Goal: Task Accomplishment & Management: Use online tool/utility

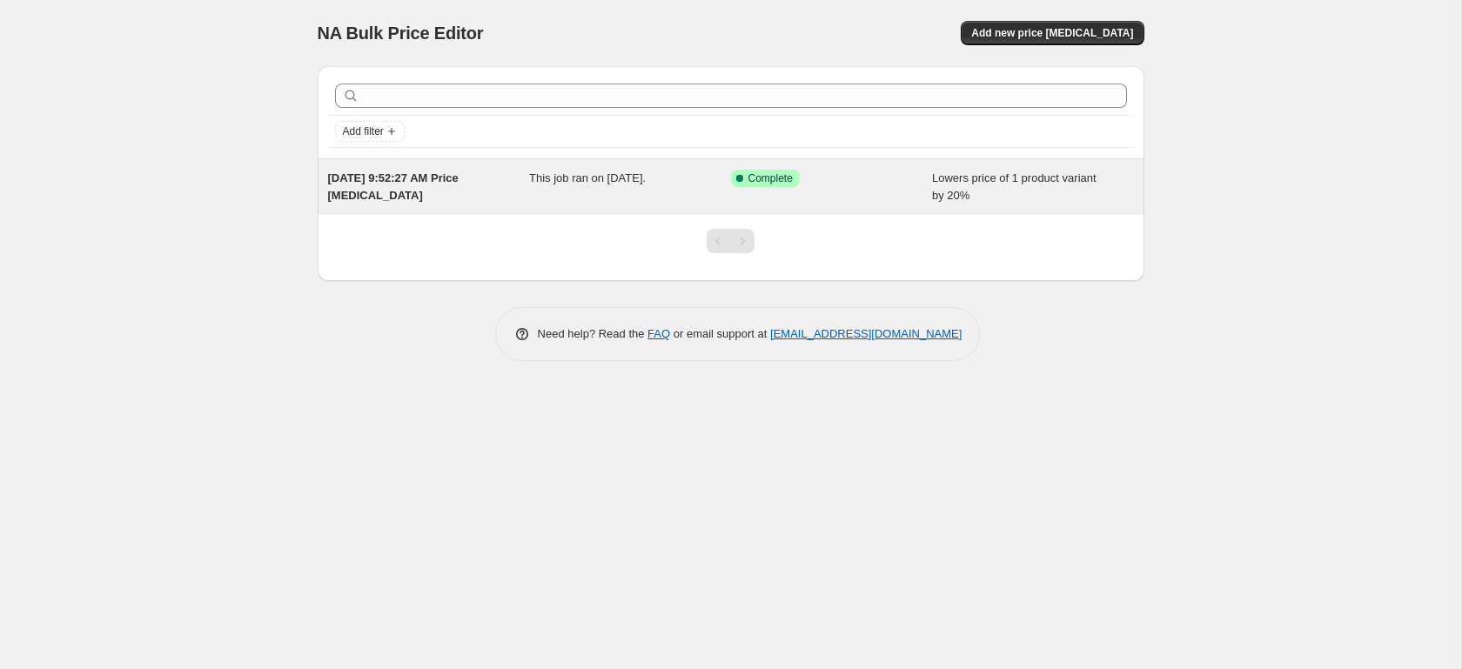
click at [489, 188] on div "[DATE] 9:52:27 AM Price [MEDICAL_DATA]" at bounding box center [429, 187] width 202 height 35
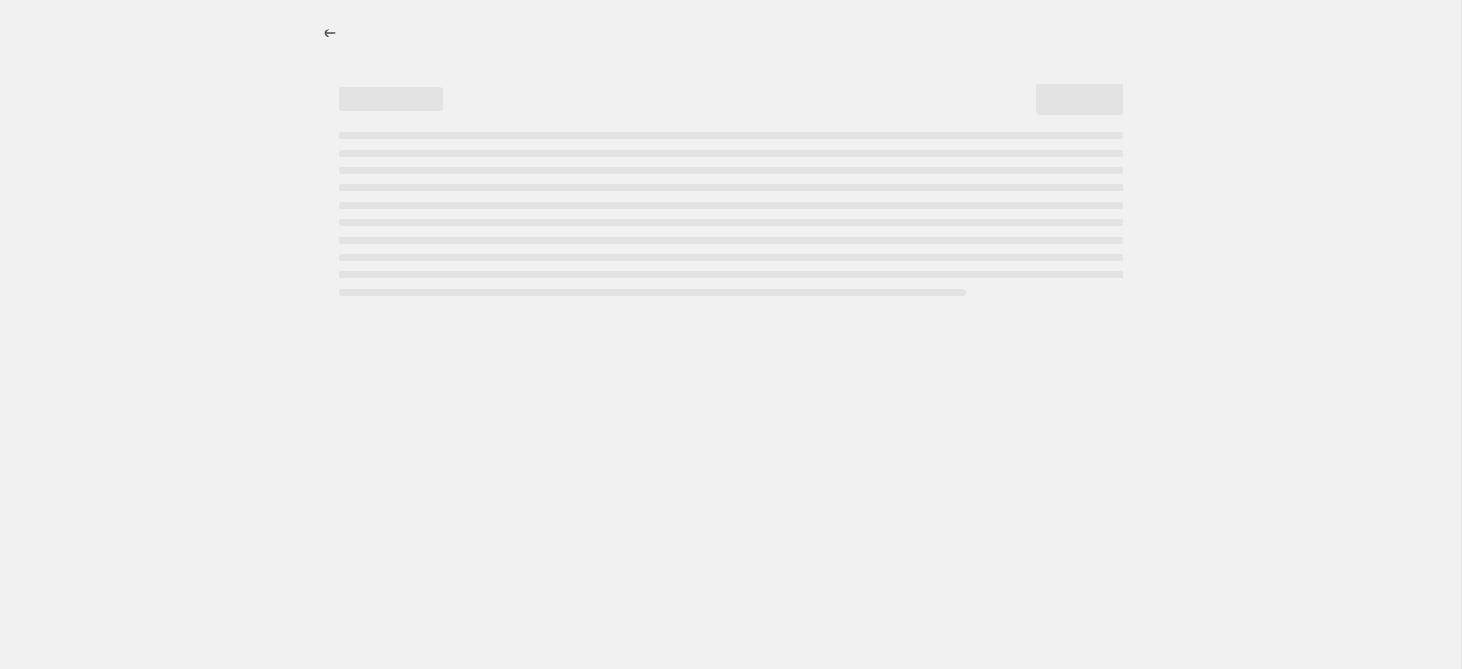
select select "percentage"
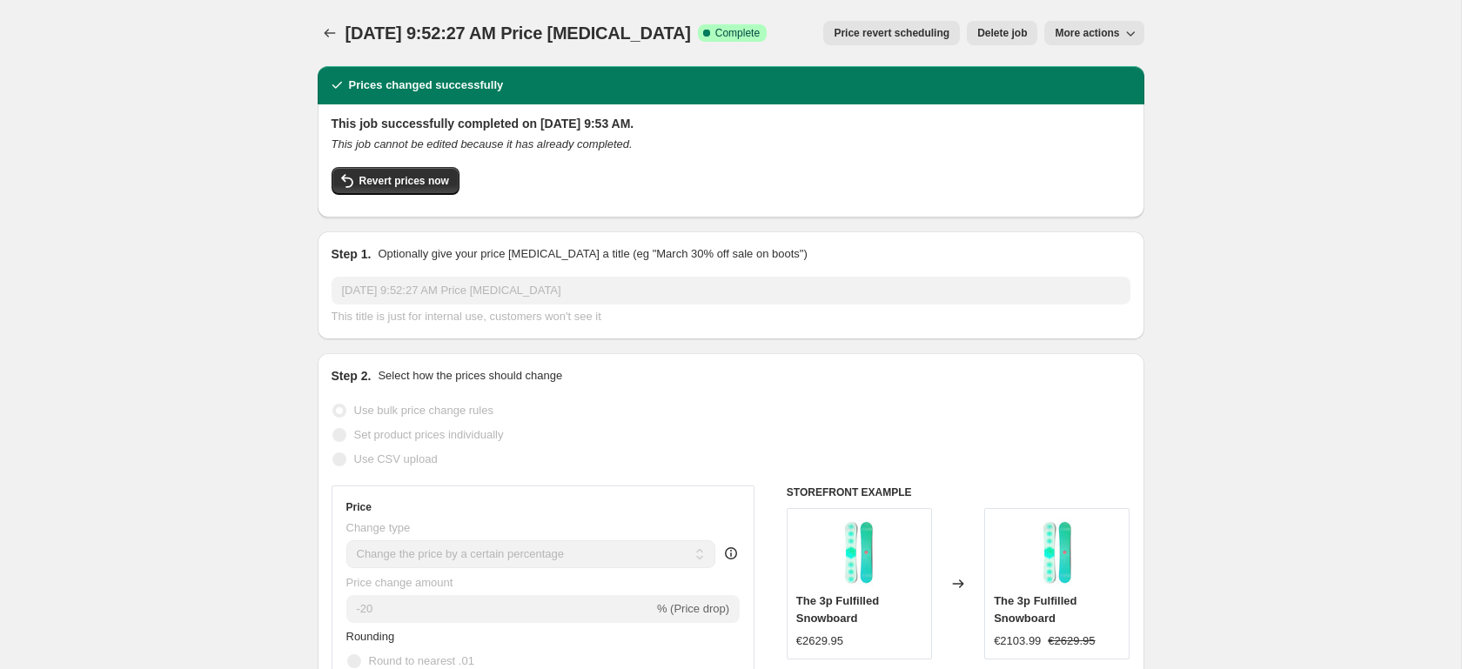
scroll to position [2, 0]
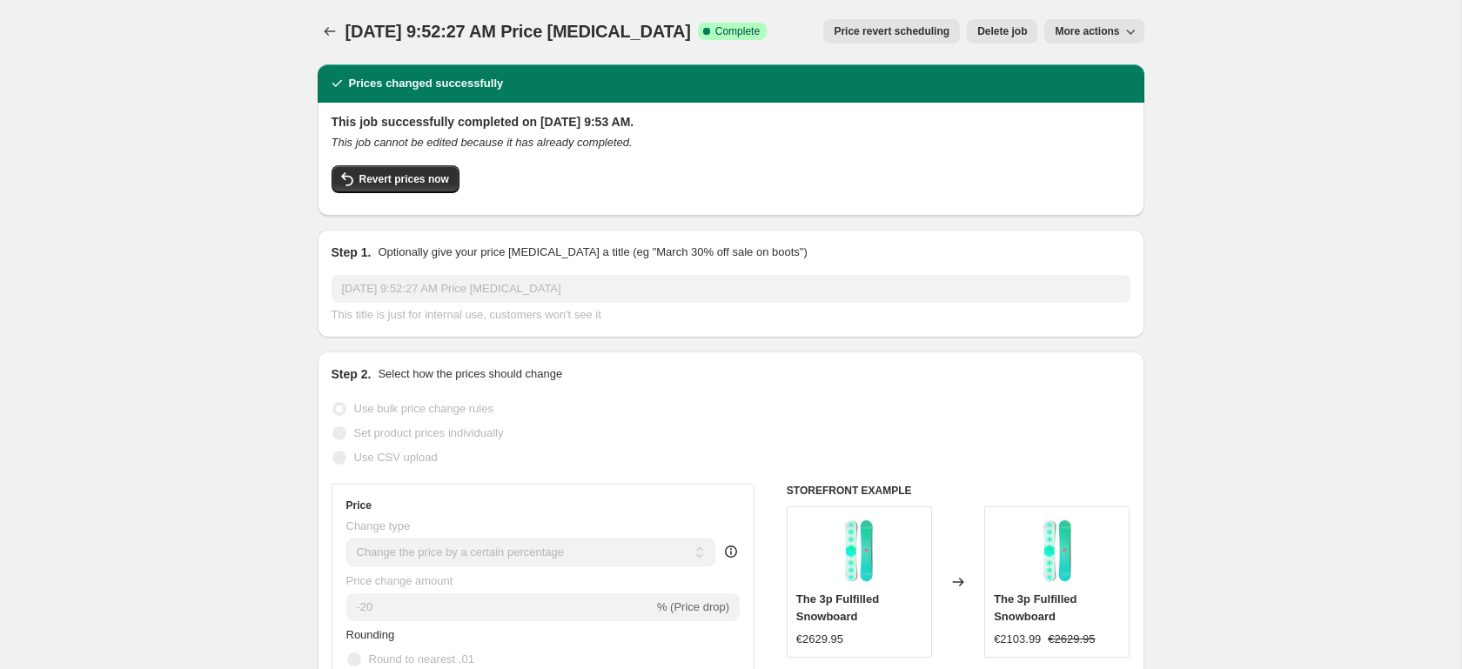
click at [325, 28] on icon "Price change jobs" at bounding box center [329, 31] width 17 height 17
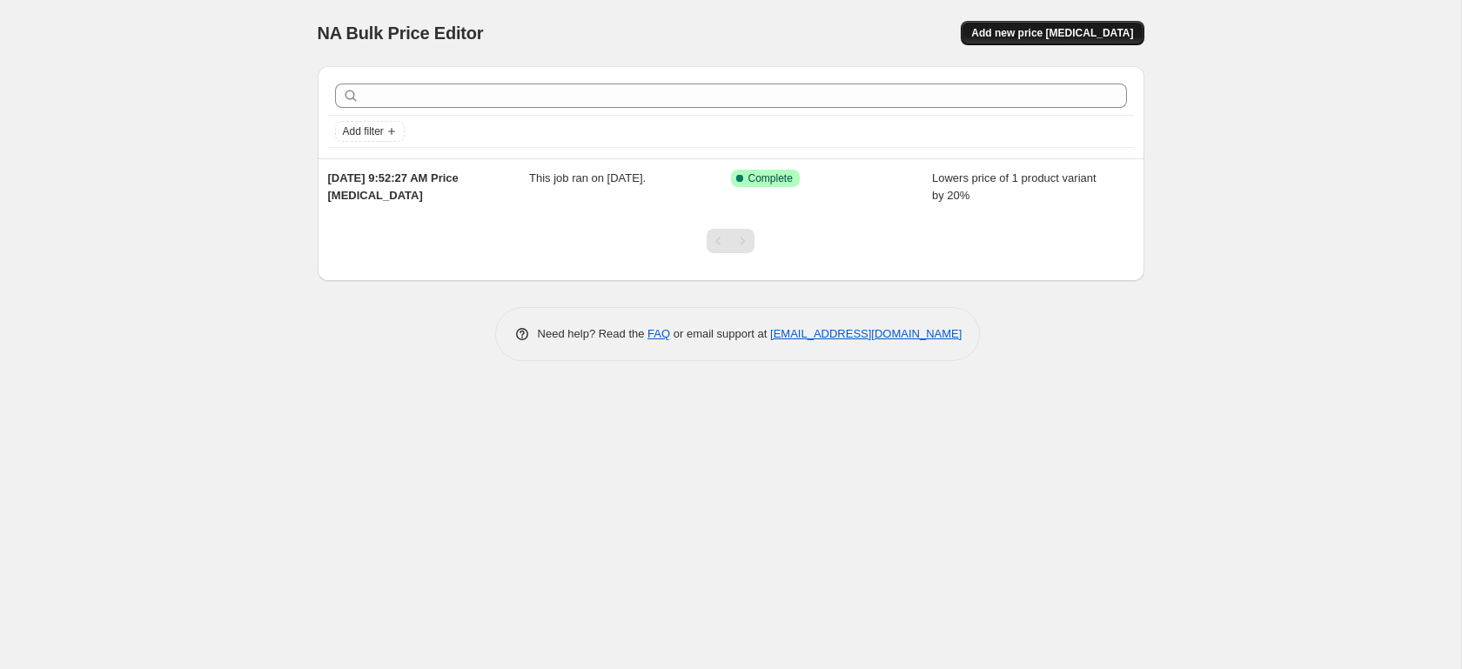
click at [1070, 21] on button "Add new price [MEDICAL_DATA]" at bounding box center [1052, 33] width 183 height 24
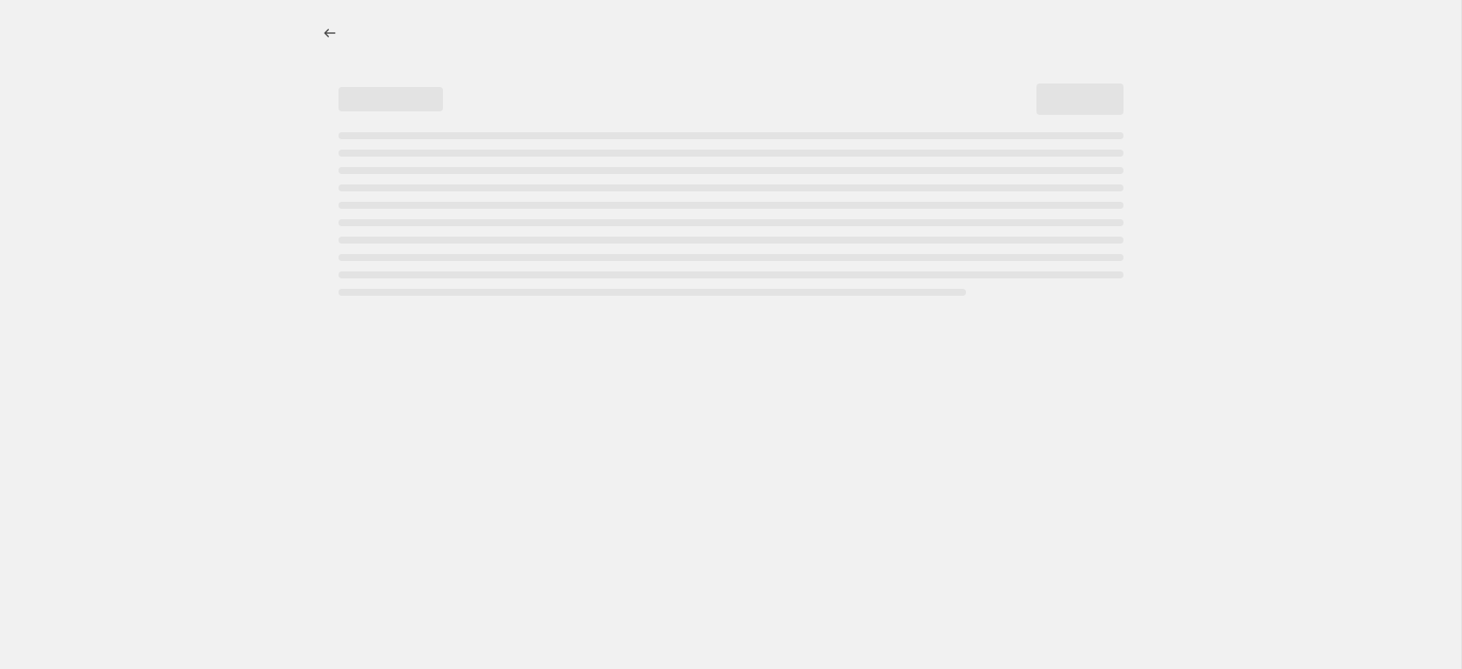
select select "percentage"
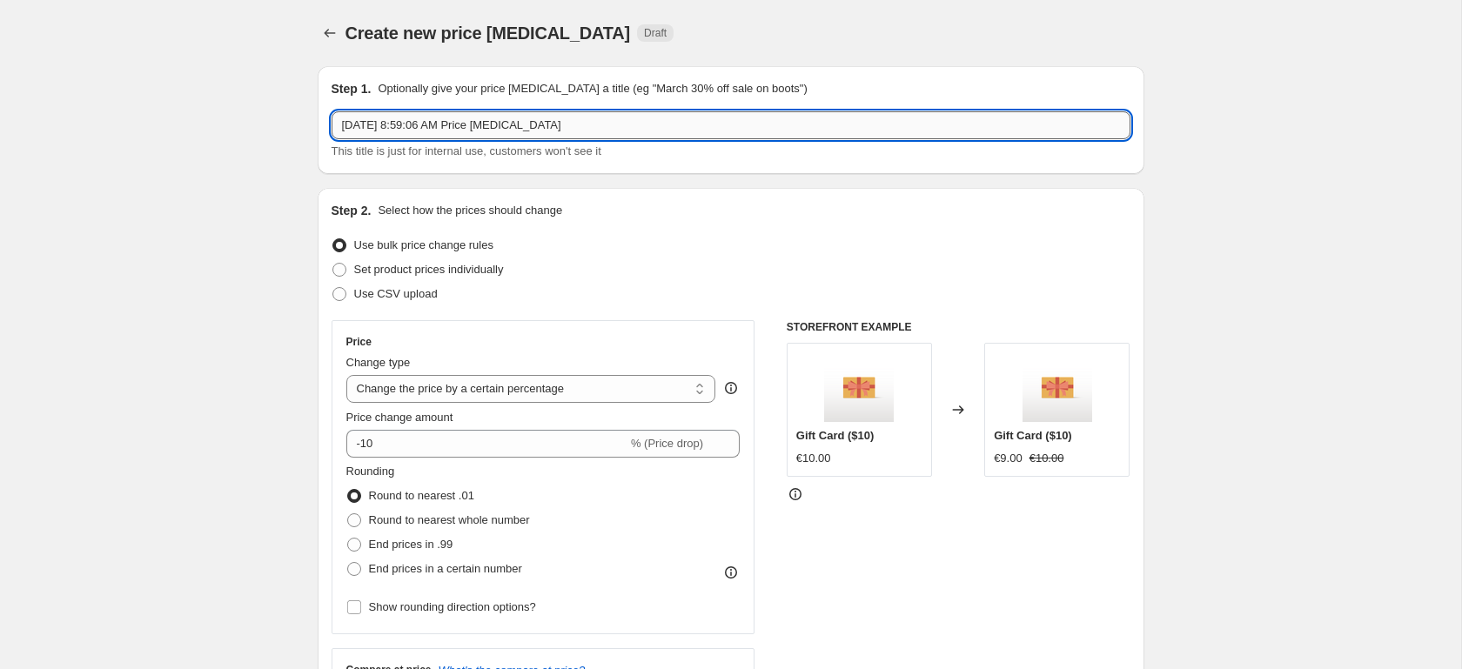
click at [609, 125] on input "Sep 8, 2025, 8:59:06 AM Price change job" at bounding box center [731, 125] width 799 height 28
type input "25% off"
click at [663, 286] on div "Use CSV upload" at bounding box center [731, 294] width 799 height 24
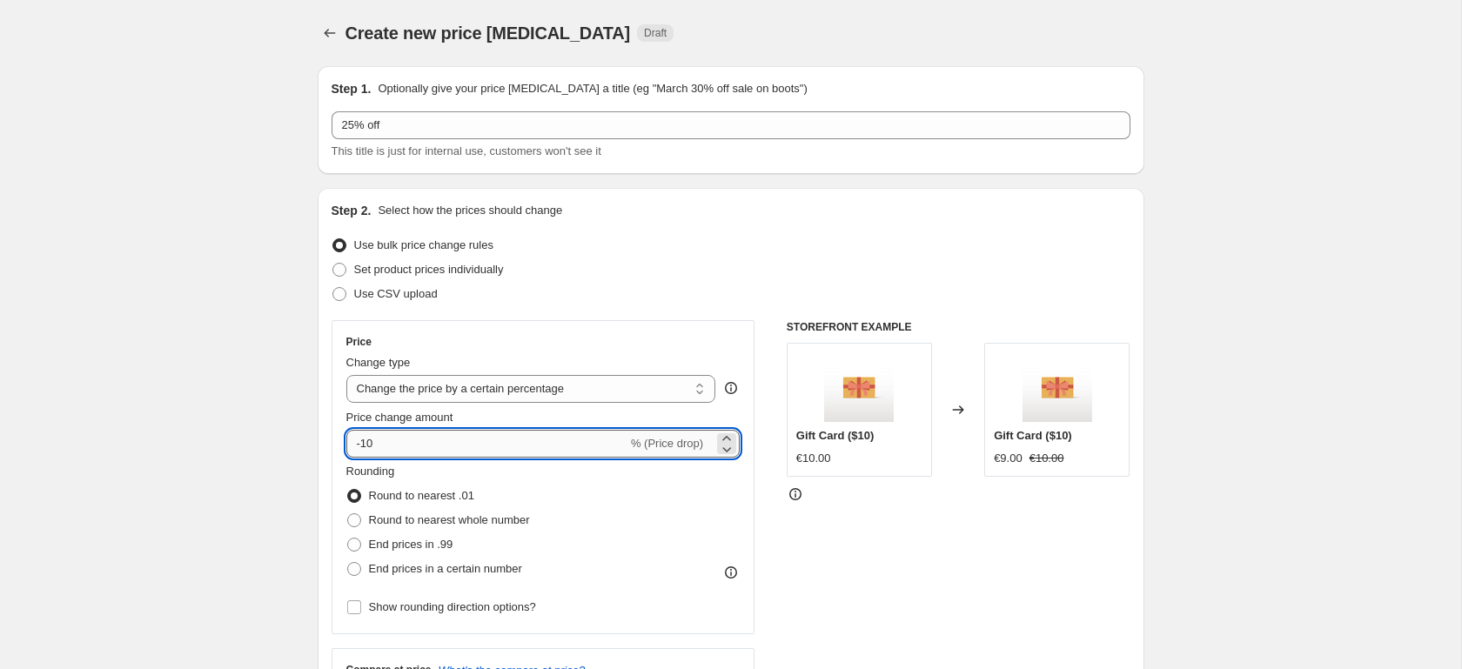
click at [552, 441] on input "-10" at bounding box center [486, 444] width 281 height 28
type input "-1"
type input "-25"
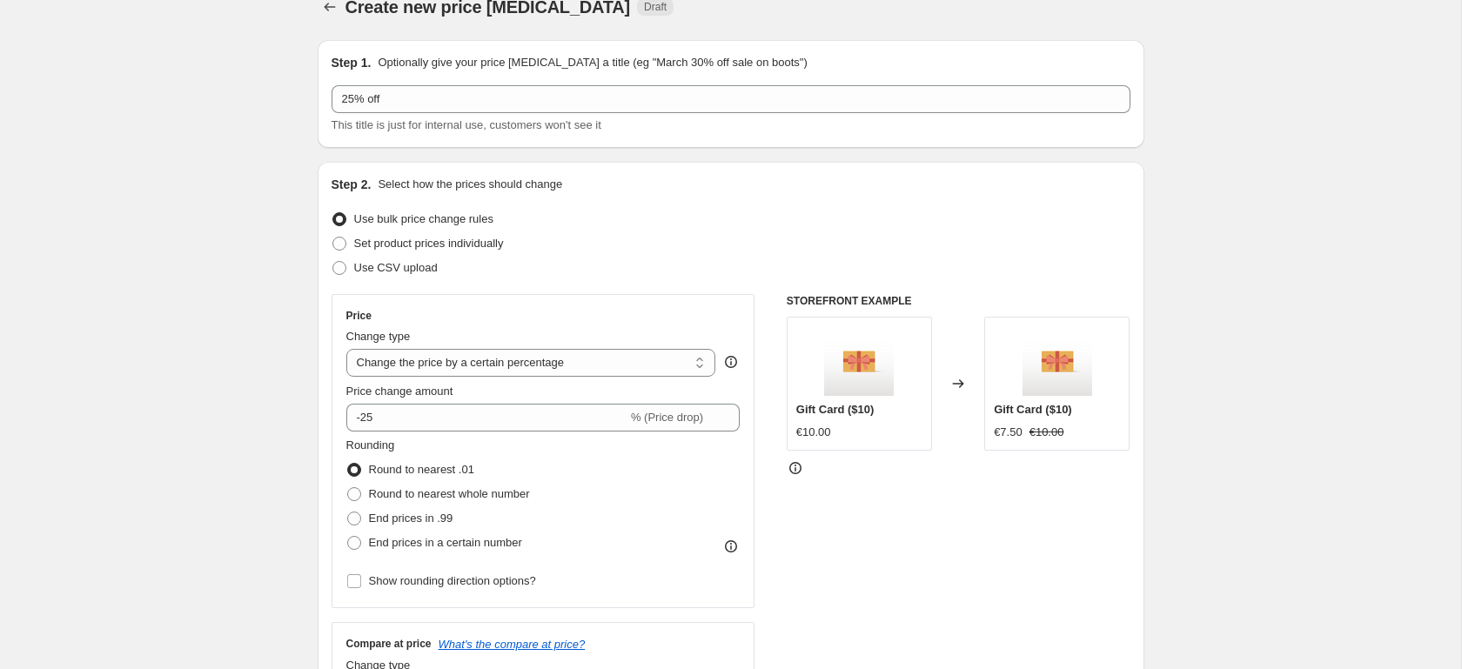
scroll to position [35, 0]
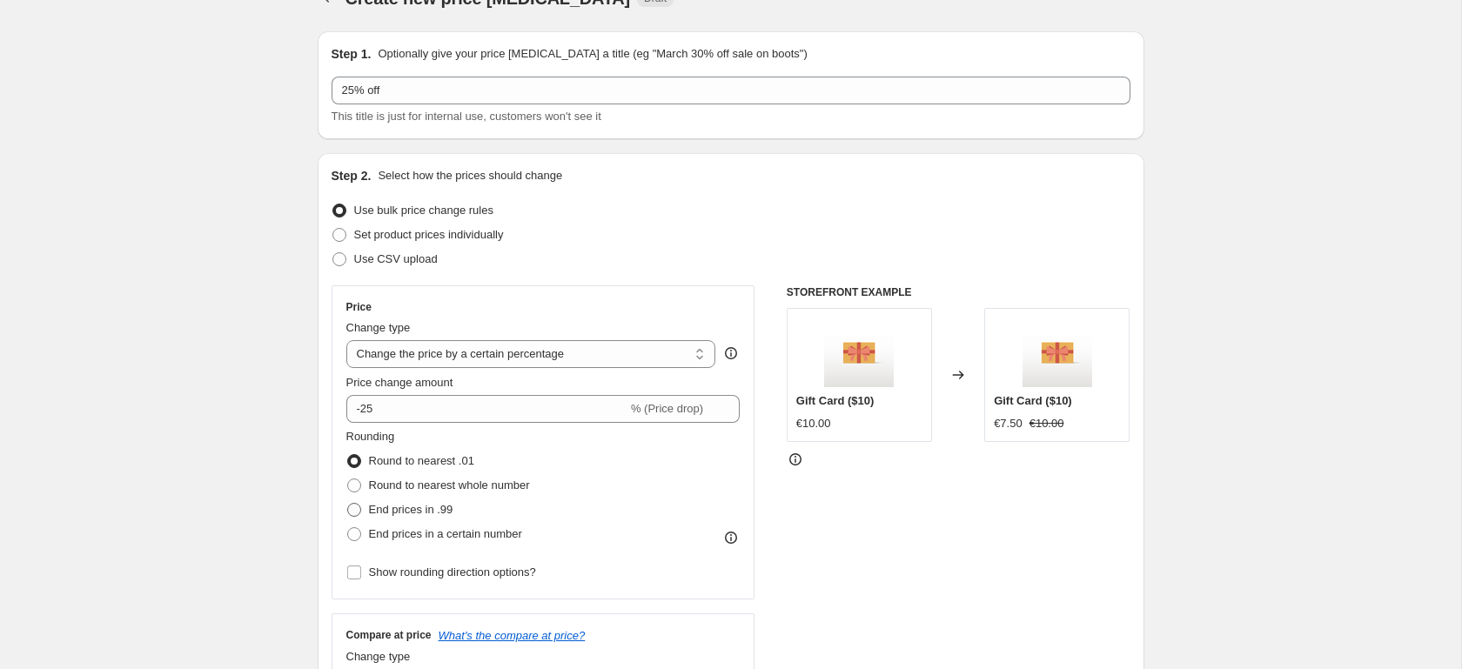
click at [414, 509] on span "End prices in .99" at bounding box center [411, 509] width 84 height 13
click at [348, 504] on input "End prices in .99" at bounding box center [347, 503] width 1 height 1
radio input "true"
click at [485, 236] on span "Set product prices individually" at bounding box center [429, 234] width 150 height 13
click at [333, 229] on input "Set product prices individually" at bounding box center [332, 228] width 1 height 1
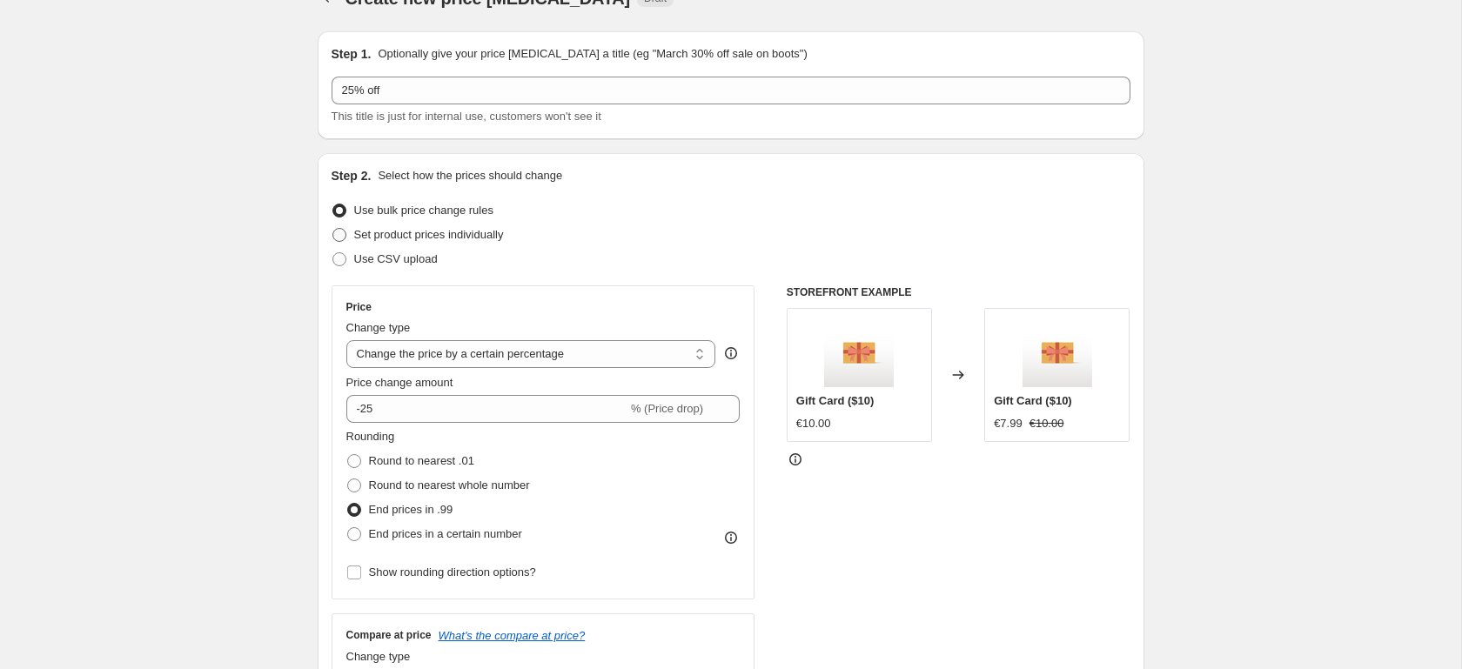
radio input "true"
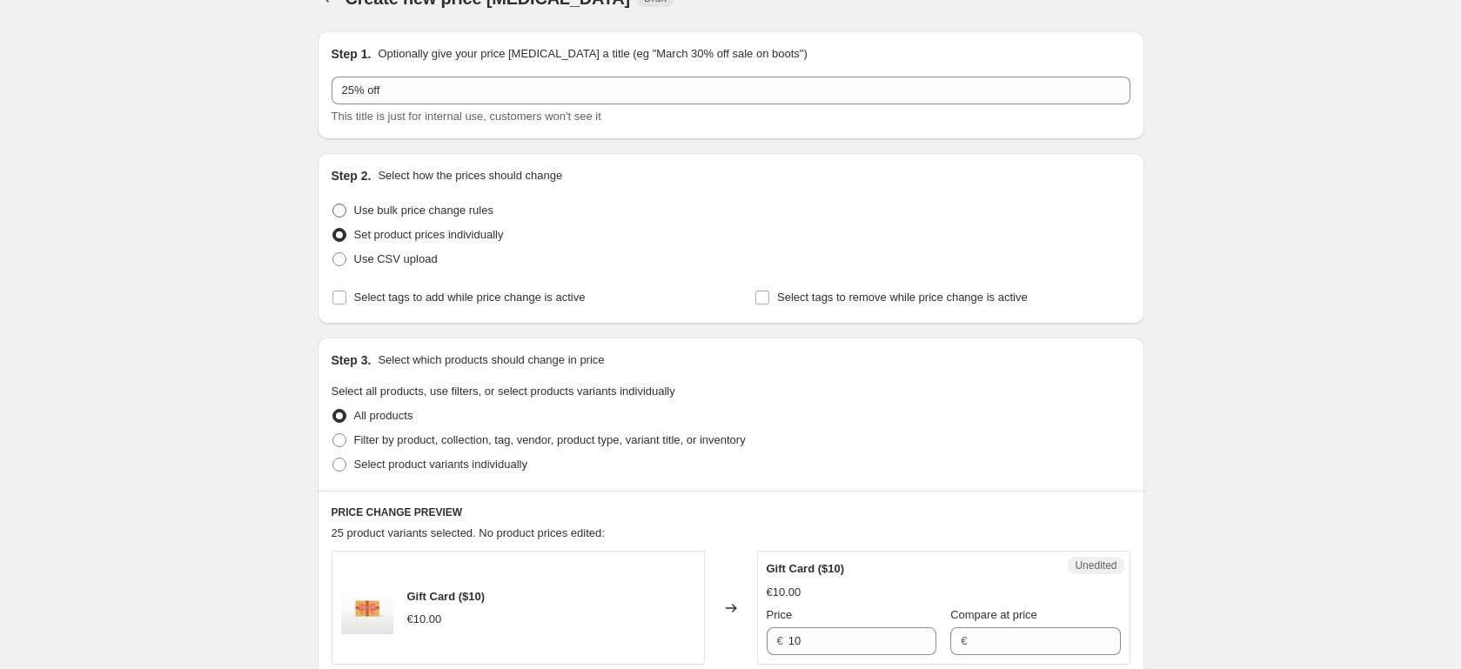
click at [428, 208] on span "Use bulk price change rules" at bounding box center [423, 210] width 139 height 13
click at [333, 204] on input "Use bulk price change rules" at bounding box center [332, 204] width 1 height 1
radio input "true"
select select "percentage"
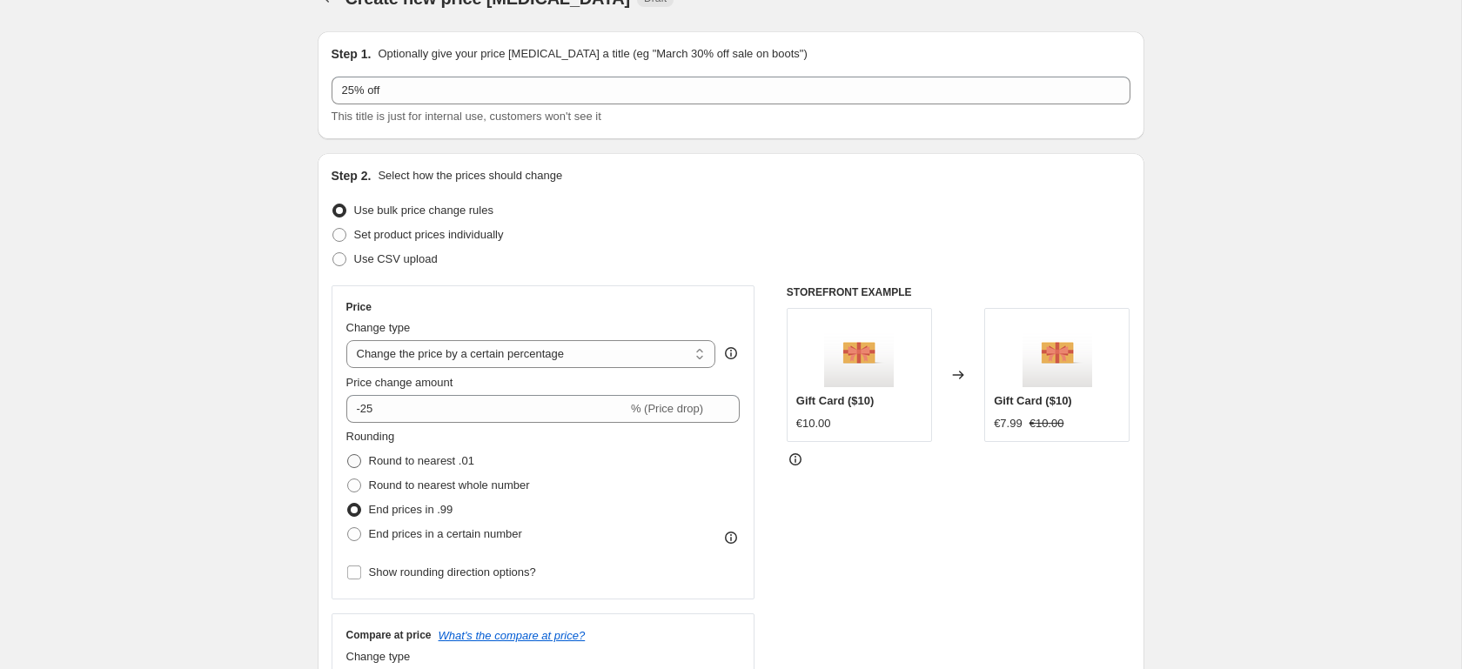
click at [435, 464] on span "Round to nearest .01" at bounding box center [421, 460] width 105 height 13
click at [348, 455] on input "Round to nearest .01" at bounding box center [347, 454] width 1 height 1
radio input "true"
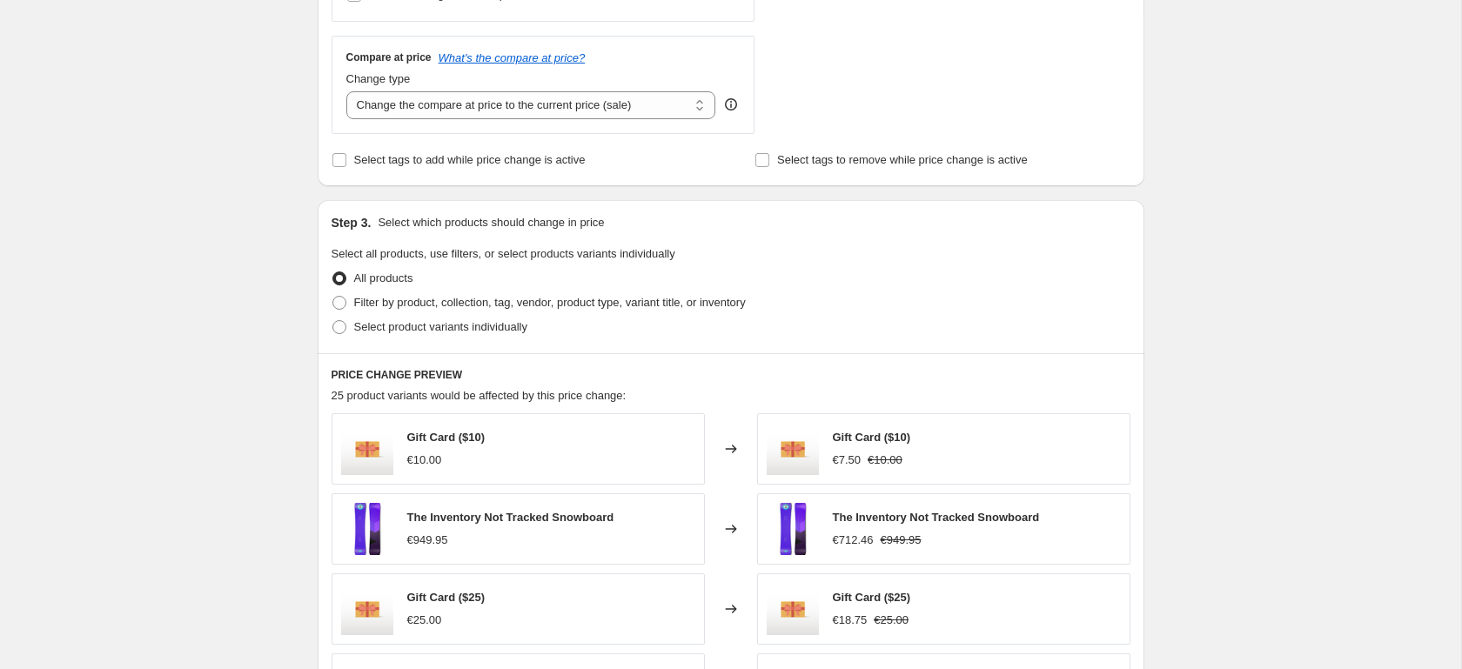
scroll to position [612, 0]
click at [425, 329] on span "Select product variants individually" at bounding box center [440, 327] width 173 height 13
click at [333, 322] on input "Select product variants individually" at bounding box center [332, 321] width 1 height 1
radio input "true"
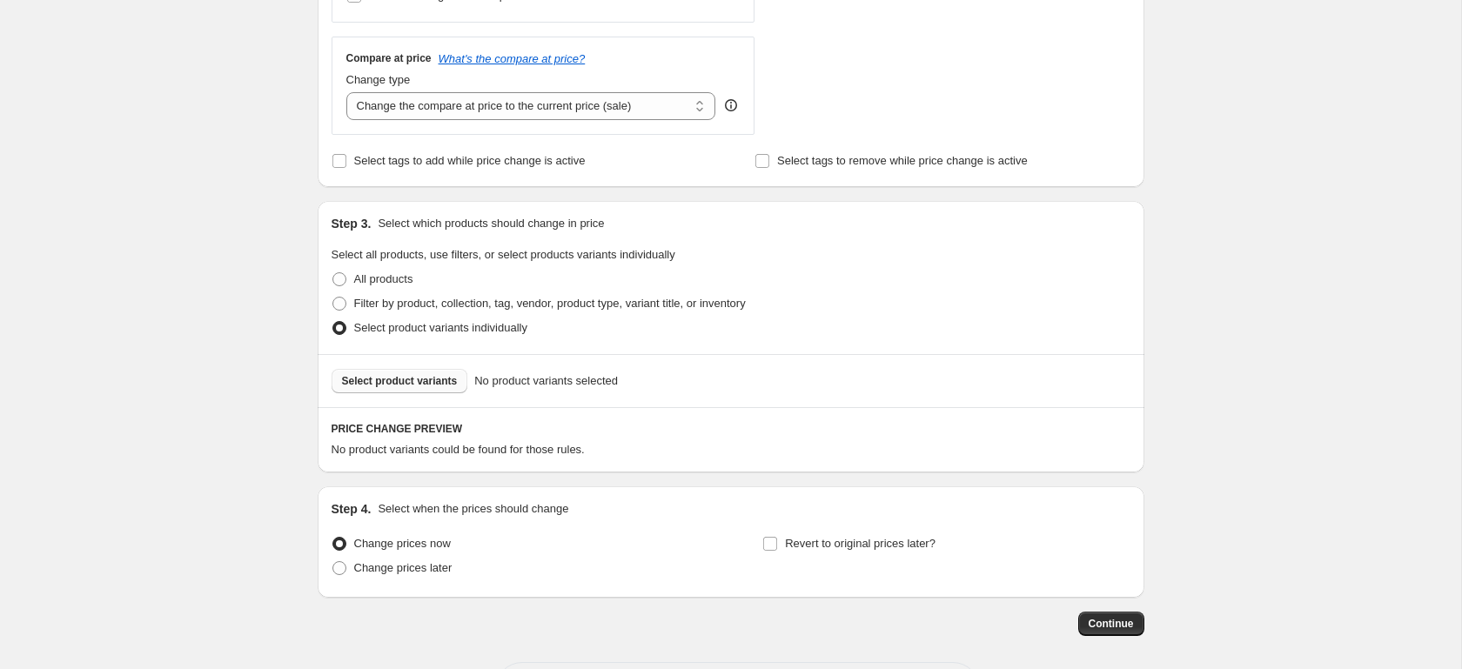
click at [453, 381] on span "Select product variants" at bounding box center [400, 381] width 116 height 14
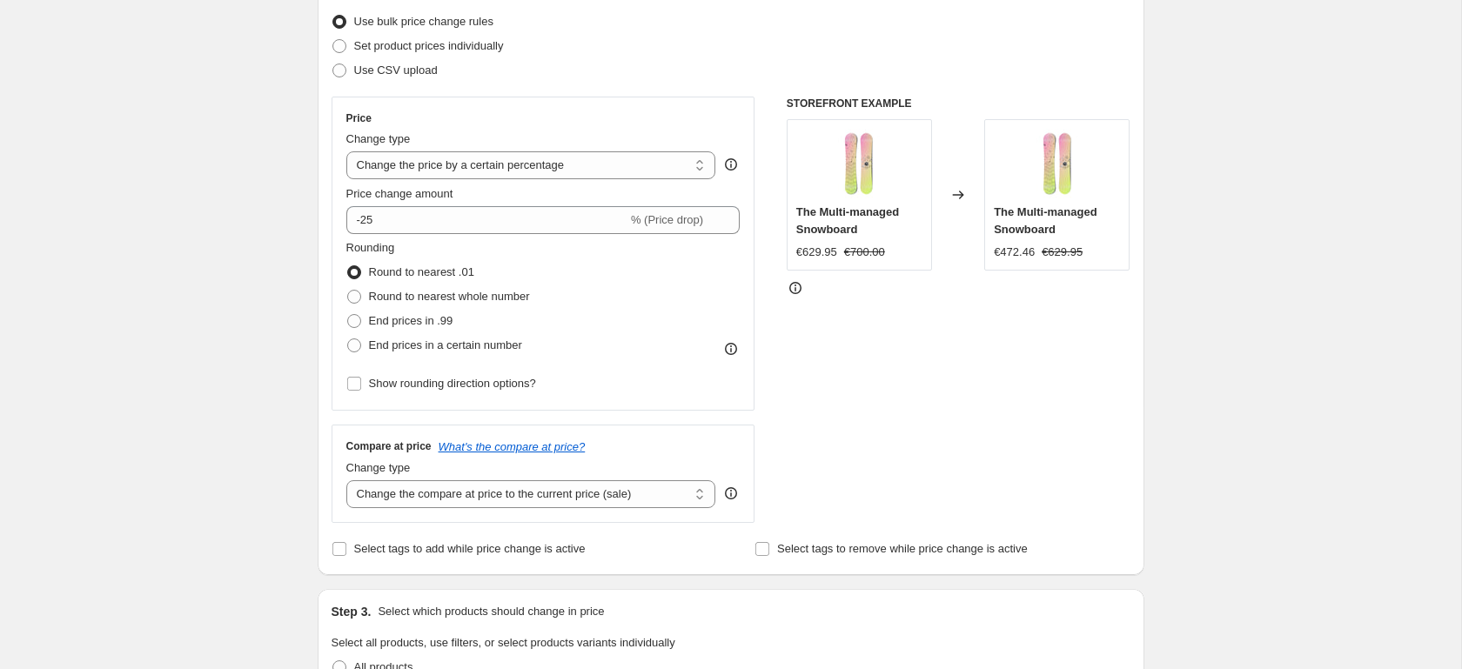
scroll to position [244, 0]
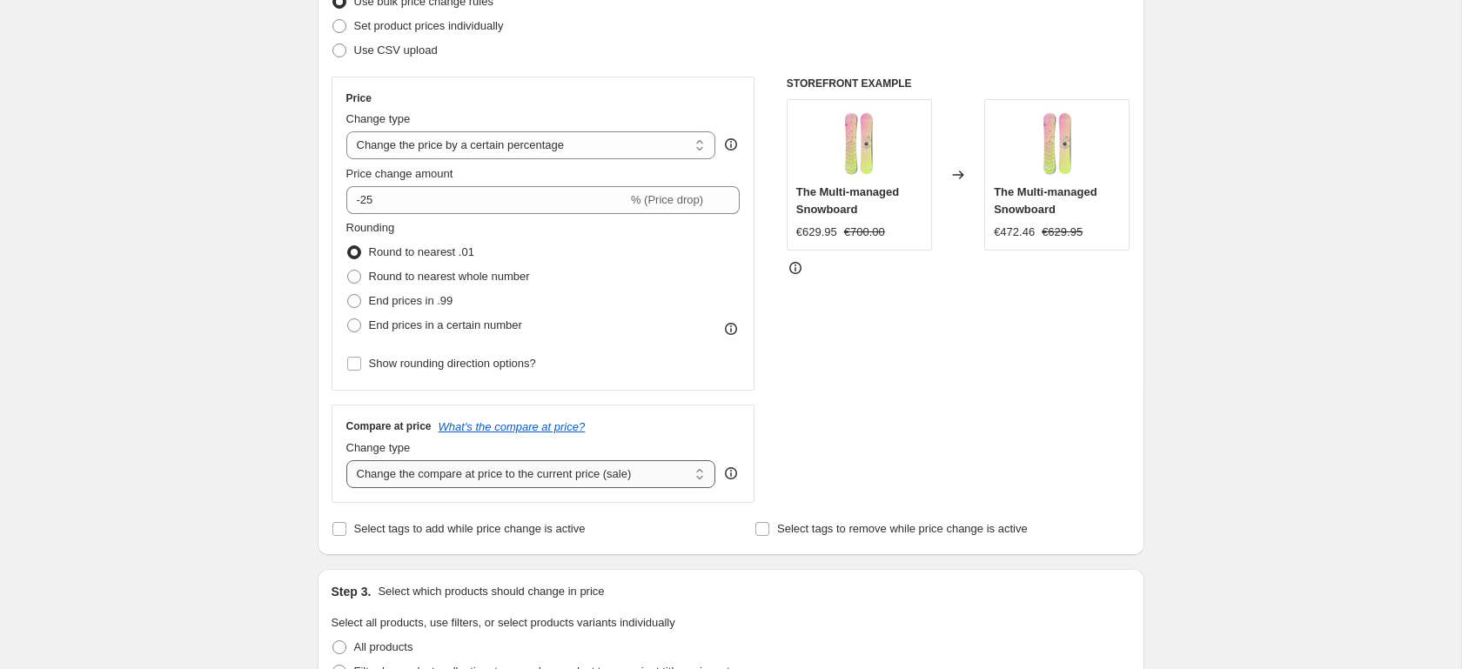
click at [659, 466] on select "Change the compare at price to the current price (sale) Change the compare at p…" at bounding box center [531, 474] width 370 height 28
select select "no_change"
click at [346, 460] on select "Change the compare at price to the current price (sale) Change the compare at p…" at bounding box center [531, 474] width 370 height 28
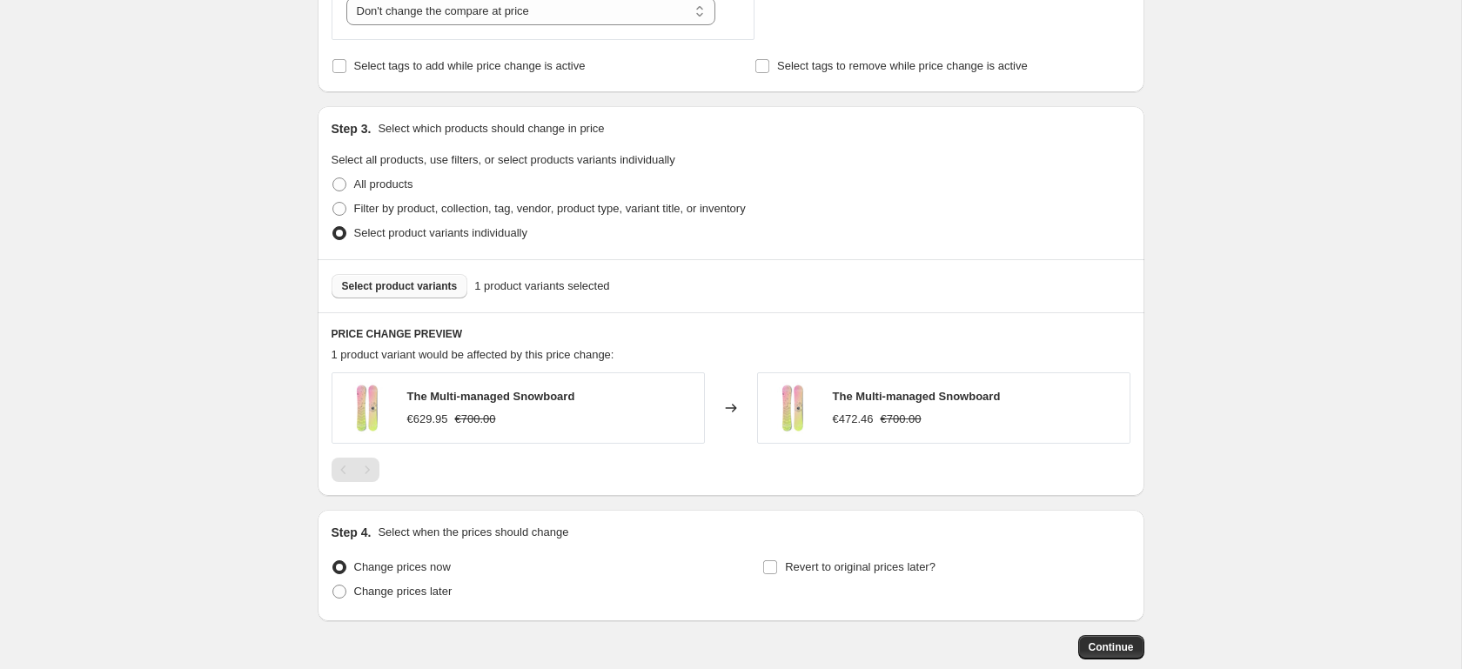
scroll to position [803, 0]
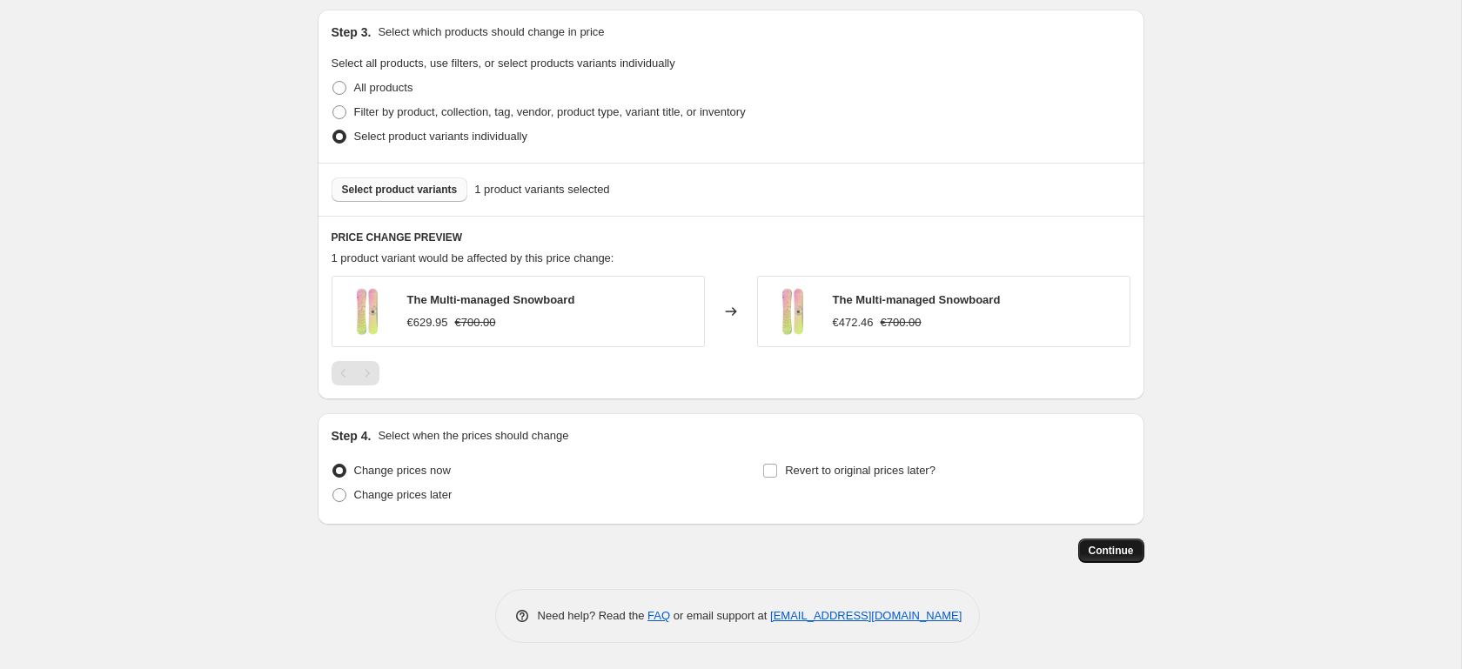
click at [1082, 553] on button "Continue" at bounding box center [1111, 551] width 66 height 24
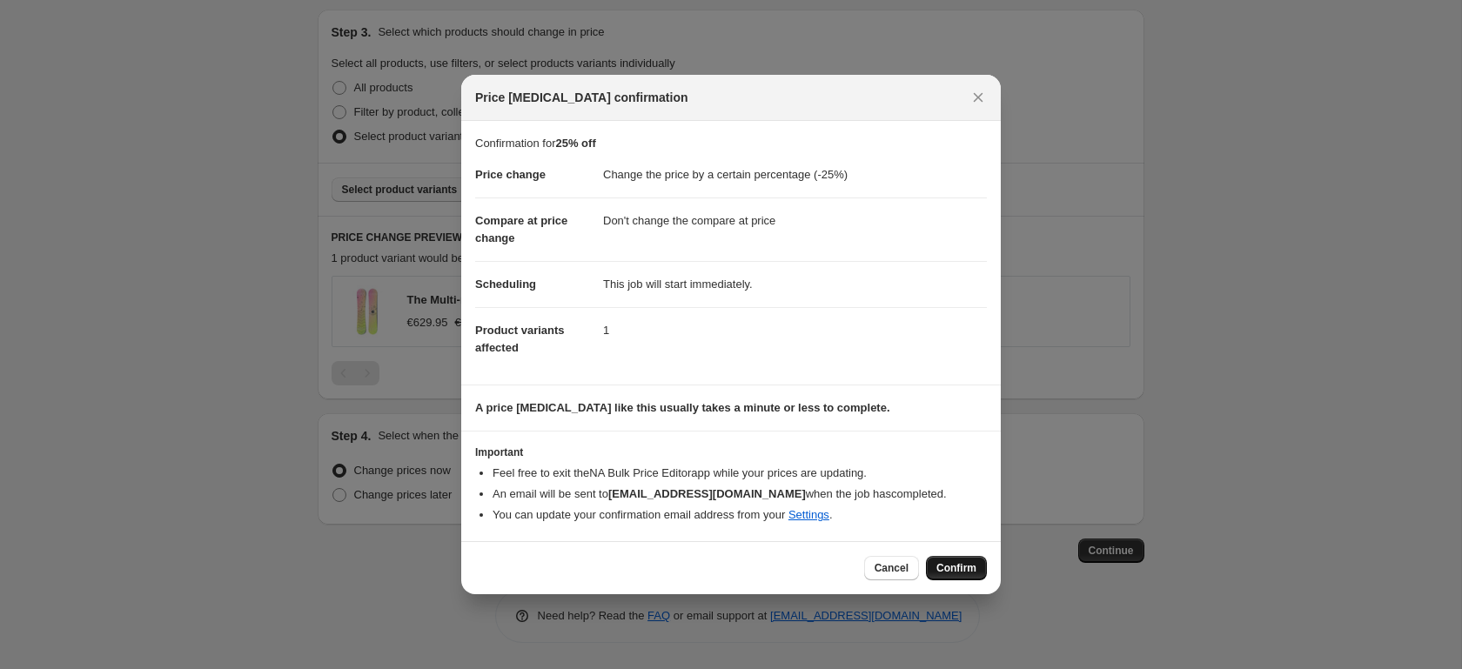
click at [961, 572] on span "Confirm" at bounding box center [956, 568] width 40 height 14
type input "25% off"
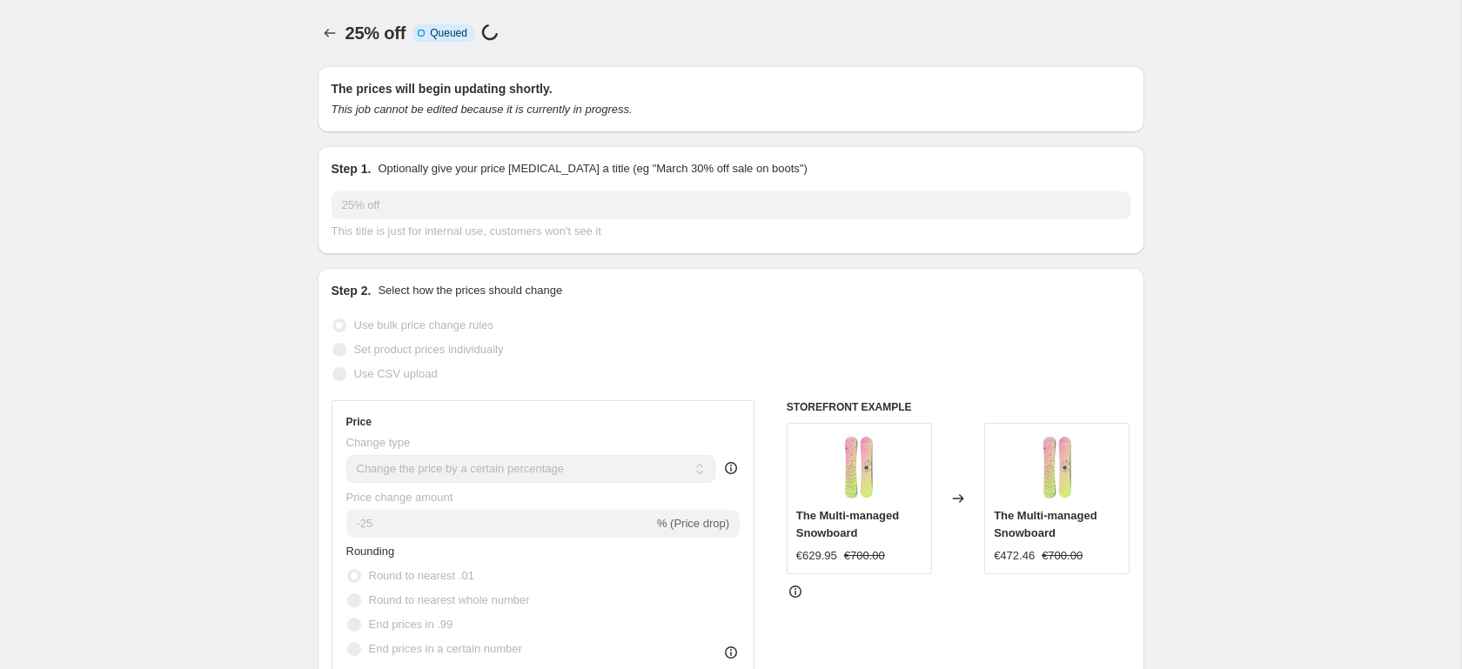
select select "percentage"
select select "no_change"
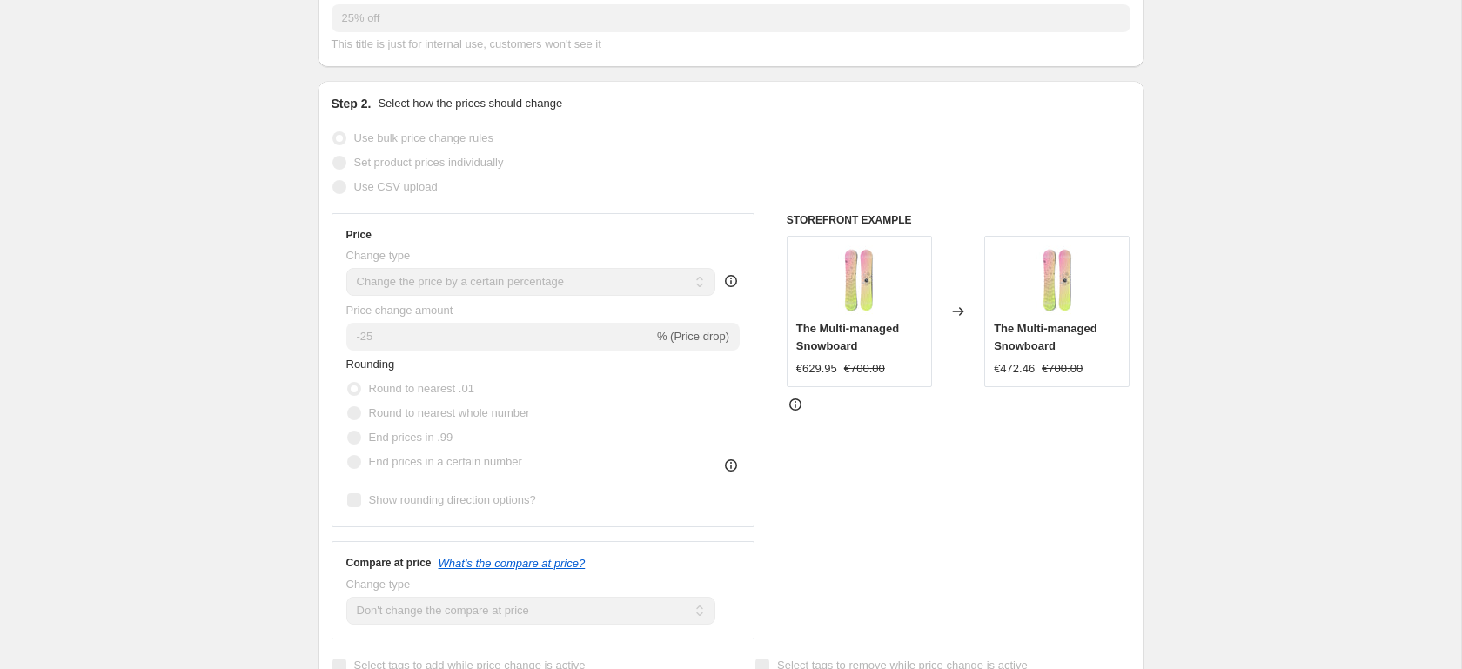
scroll to position [320, 0]
